Goal: Find specific page/section: Find specific page/section

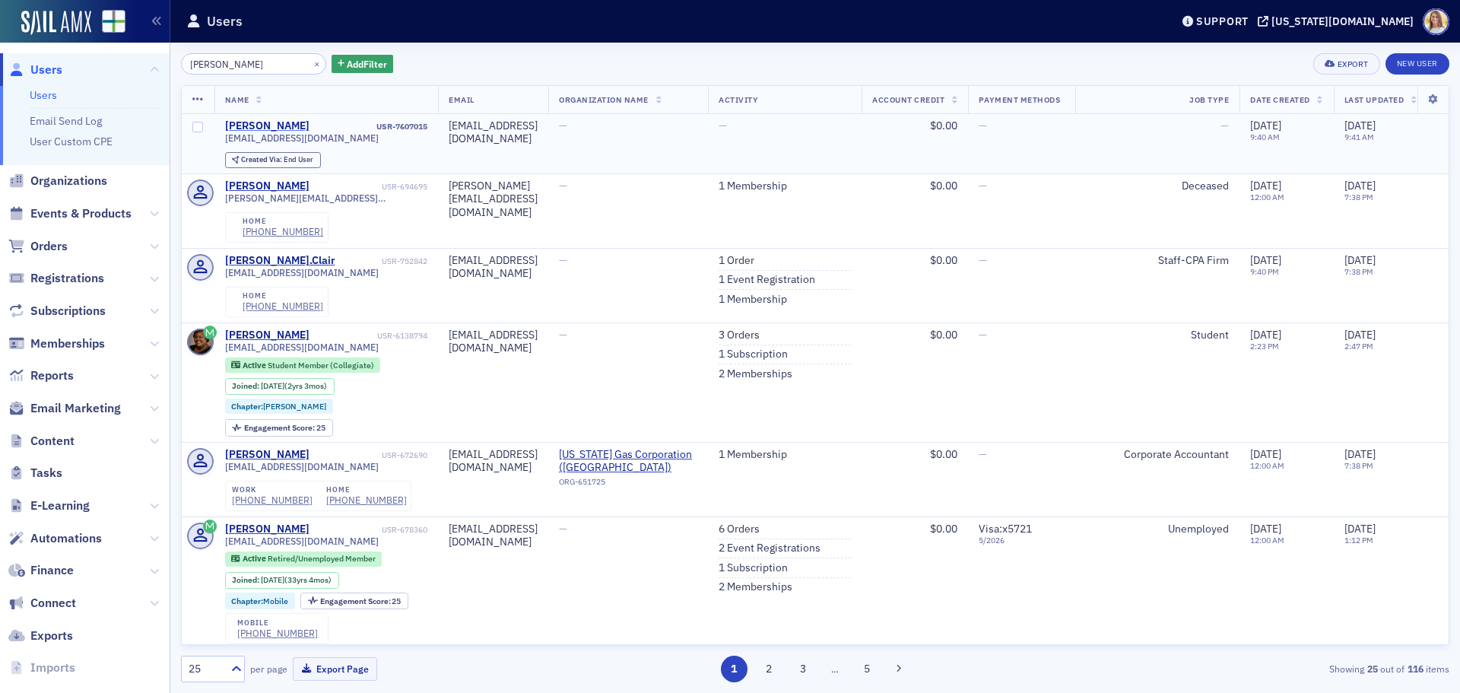
type input "[PERSON_NAME]"
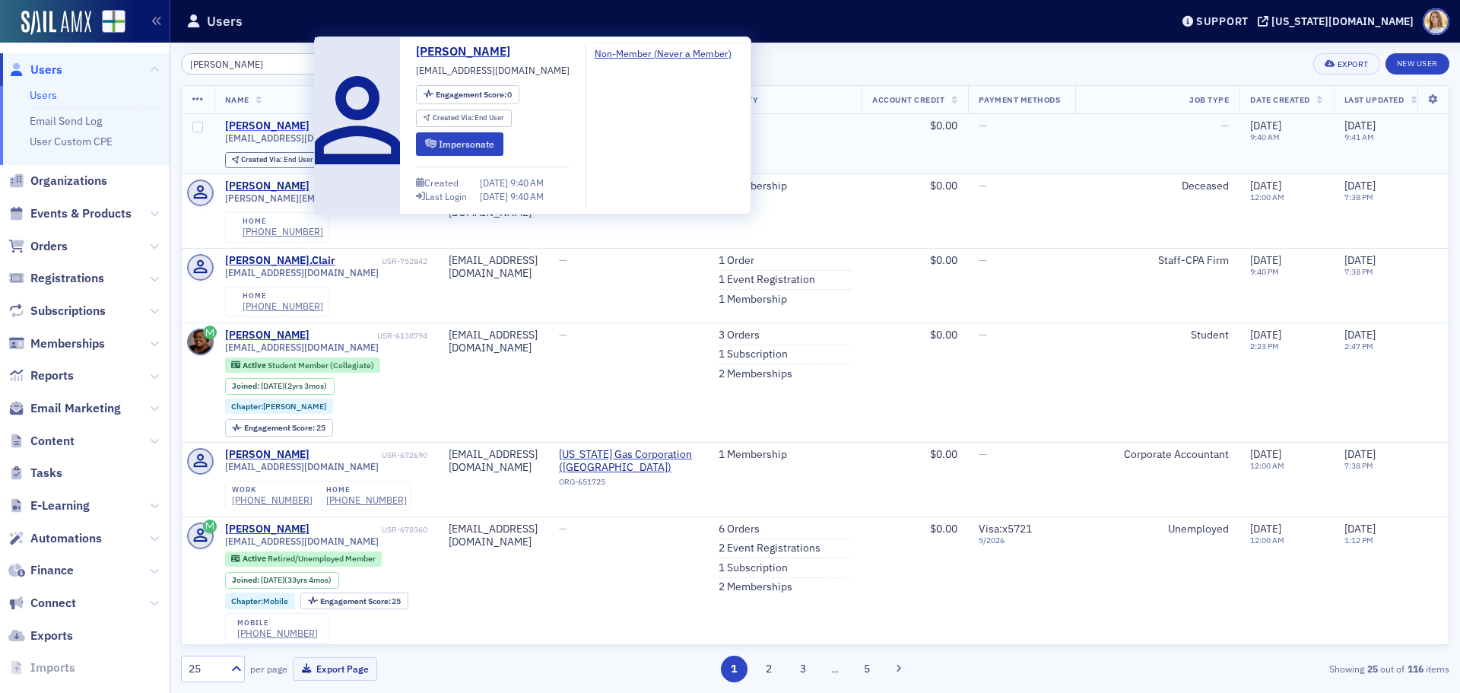
click at [303, 126] on div "[PERSON_NAME]" at bounding box center [267, 126] width 84 height 14
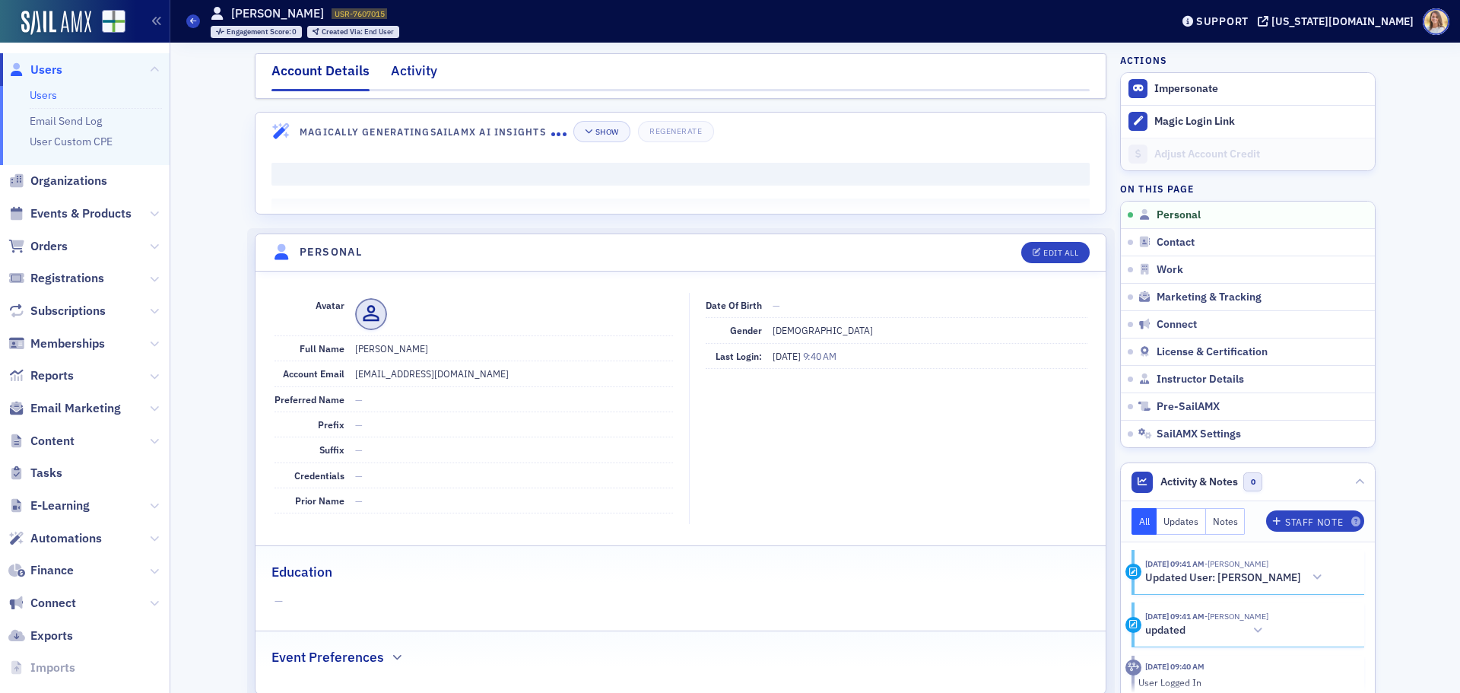
click at [401, 71] on div "Activity" at bounding box center [414, 75] width 46 height 28
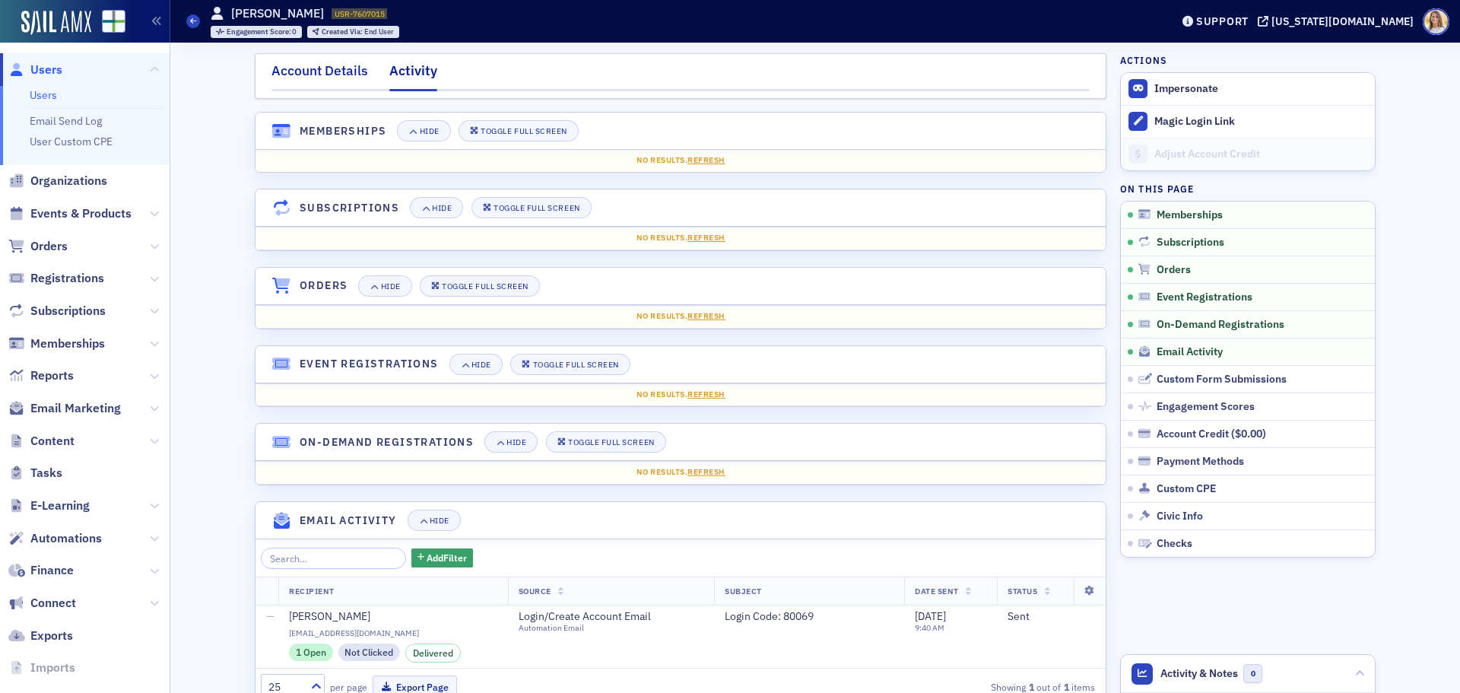
click at [349, 74] on div "Account Details" at bounding box center [319, 75] width 97 height 28
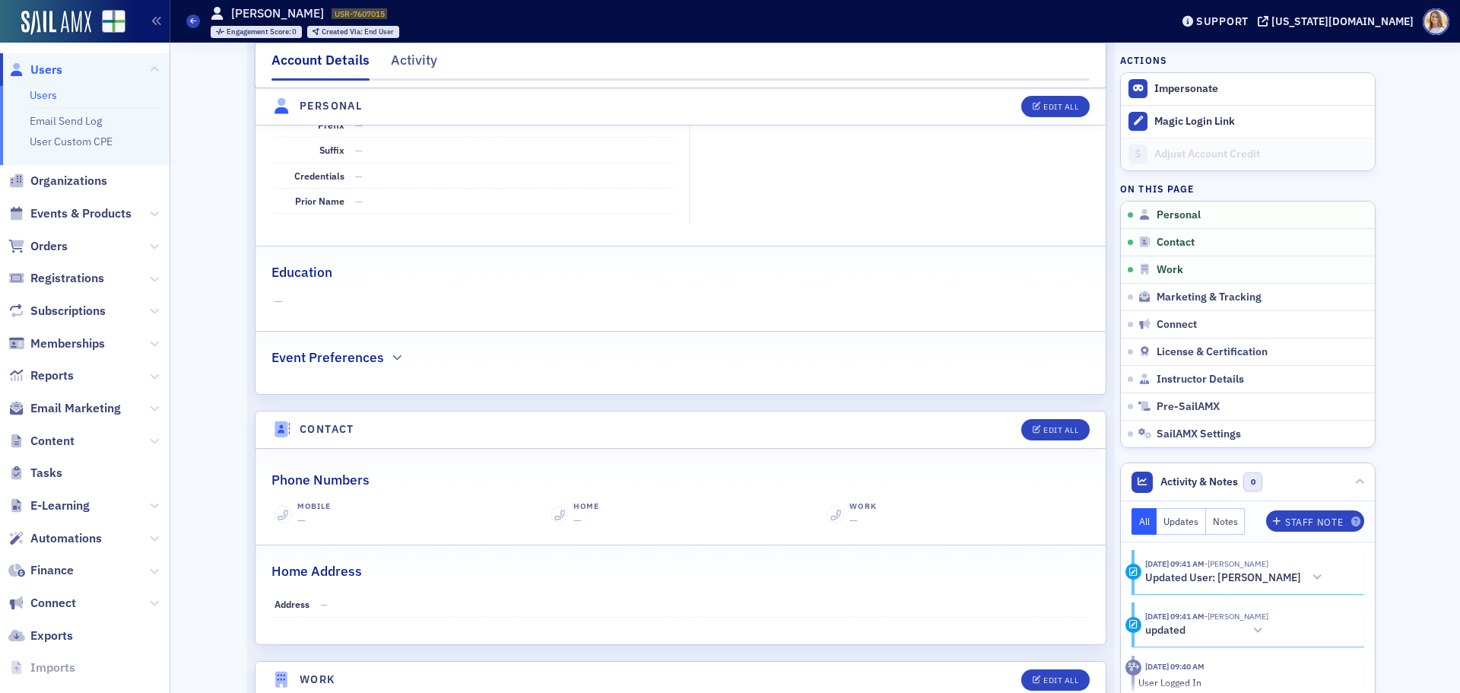
scroll to position [303, 0]
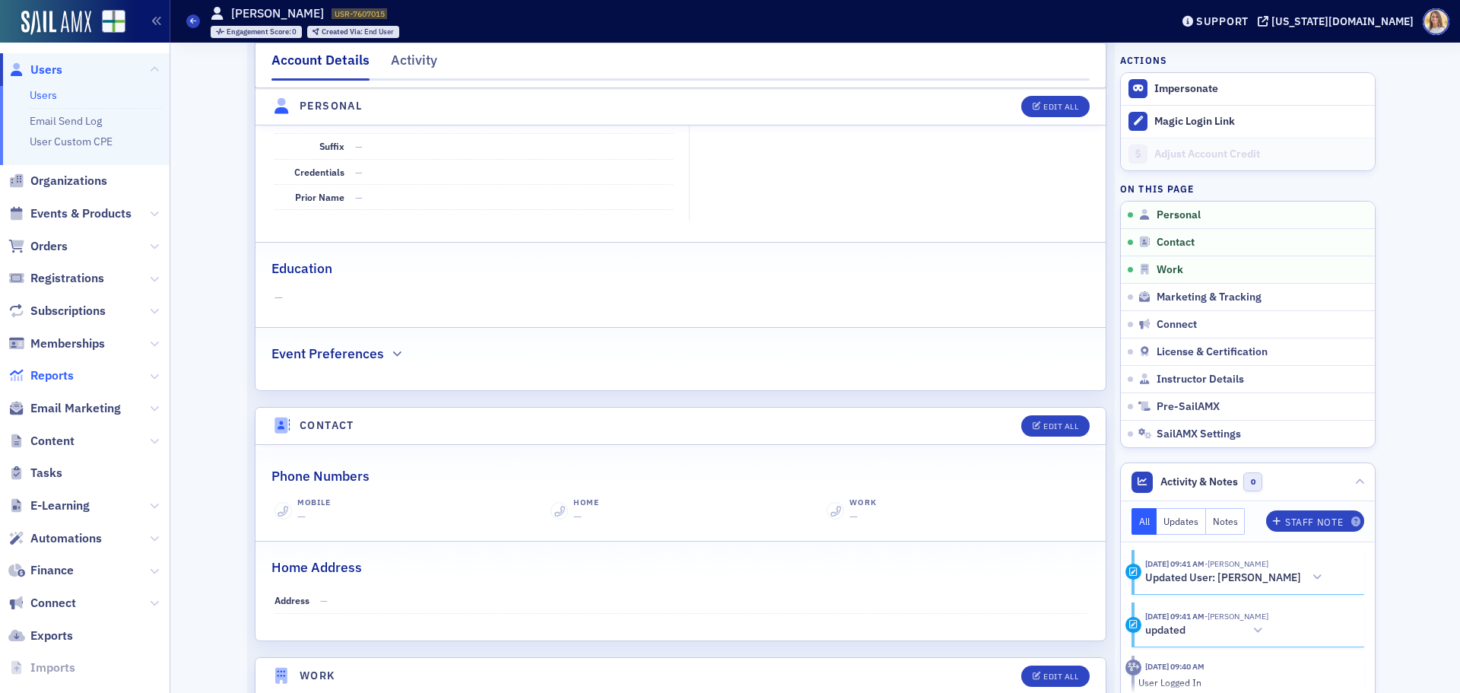
click at [58, 372] on span "Reports" at bounding box center [51, 375] width 43 height 17
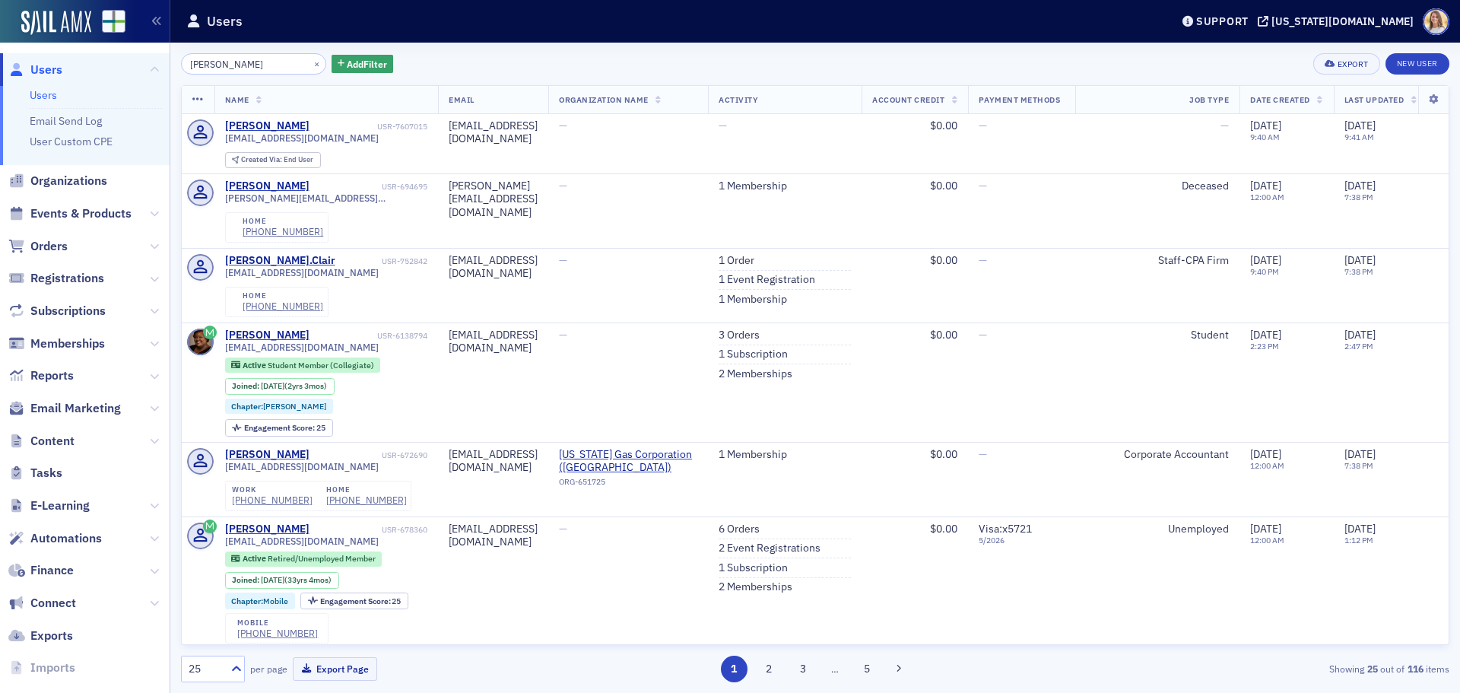
drag, startPoint x: 256, startPoint y: 62, endPoint x: 70, endPoint y: 45, distance: 187.0
click at [86, 49] on div "Users Users Email Send Log User Custom CPE Organizations Events & Products Orde…" at bounding box center [730, 346] width 1460 height 693
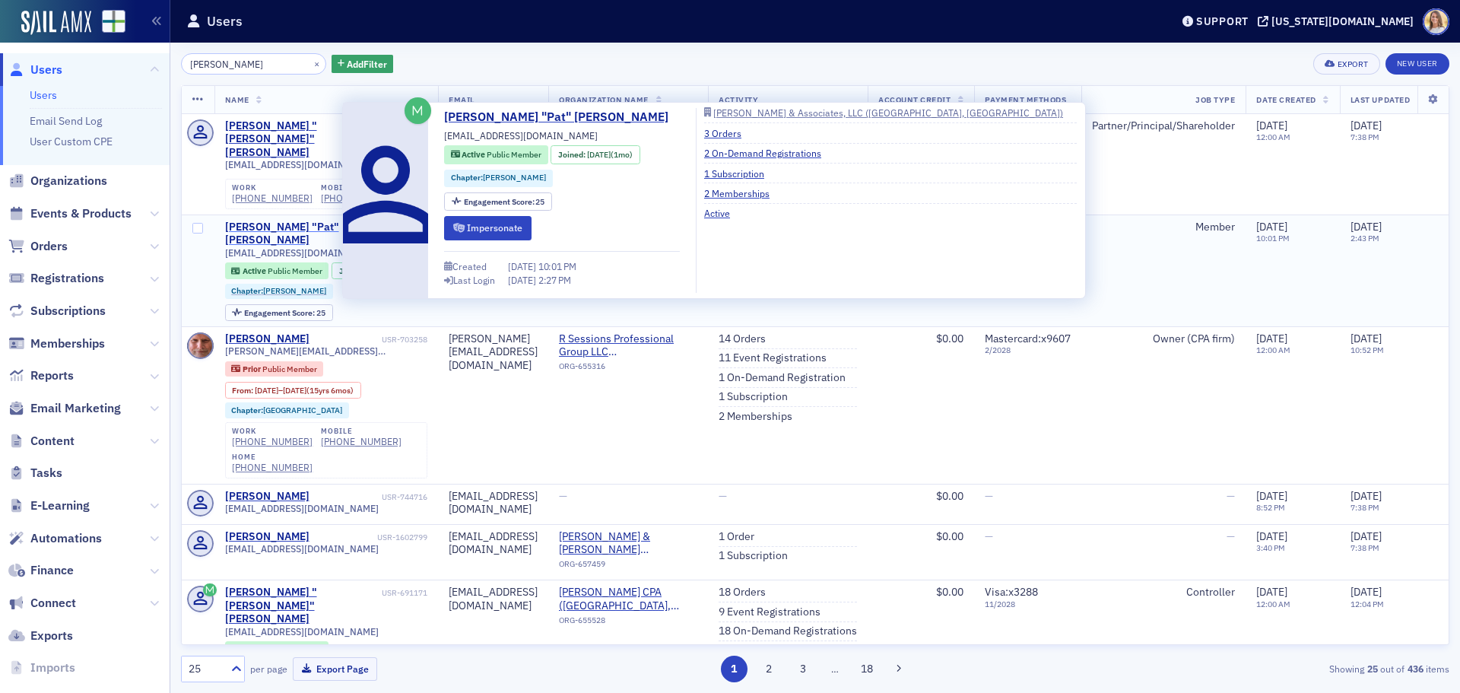
type input "[PERSON_NAME]"
click at [311, 220] on div "[PERSON_NAME] "Pat" [PERSON_NAME]" at bounding box center [302, 233] width 154 height 27
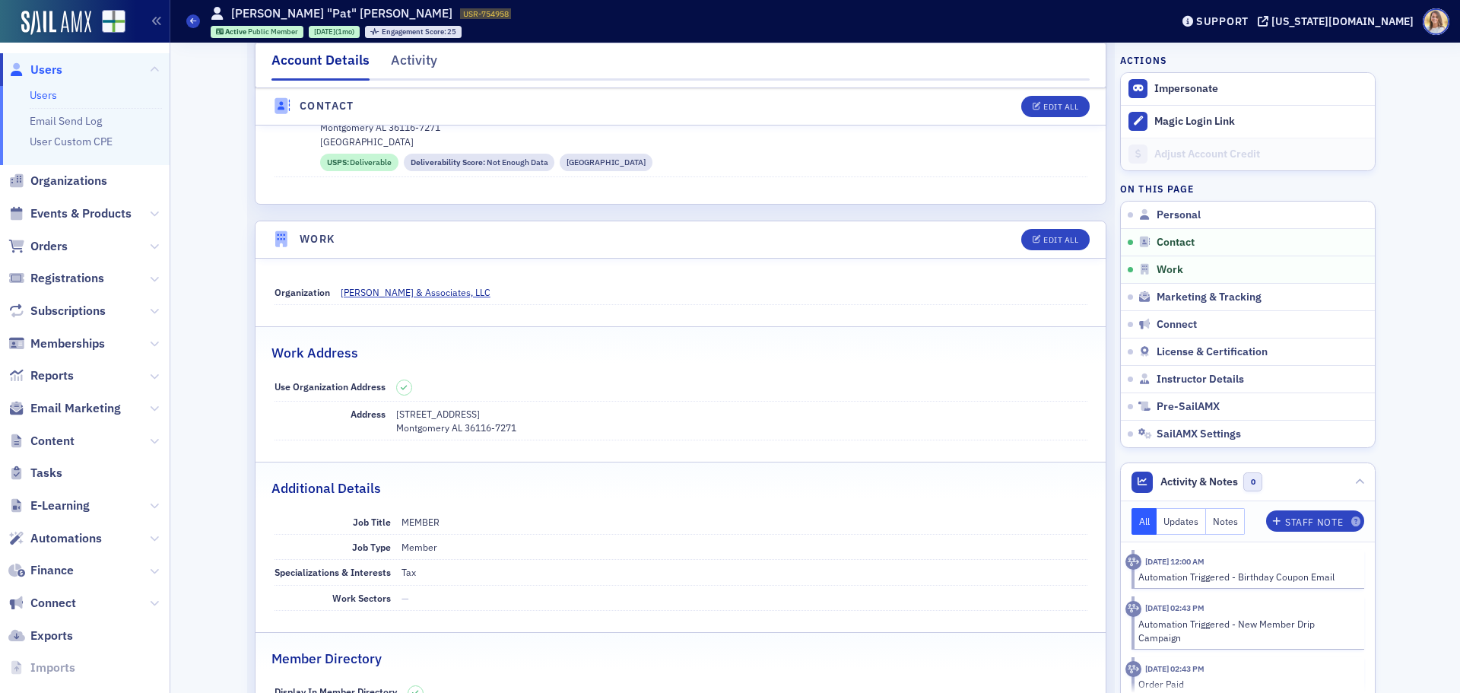
scroll to position [835, 0]
